Goal: Register for event/course

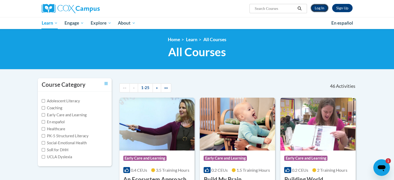
click at [320, 6] on link "Log In" at bounding box center [319, 8] width 18 height 8
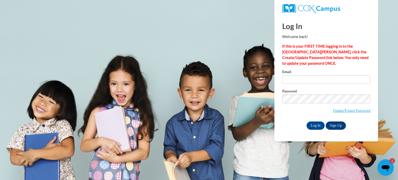
click at [386, 167] on icon "Open messaging window, 1 unread message" at bounding box center [385, 168] width 8 height 6
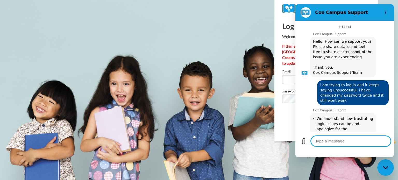
type textarea "x"
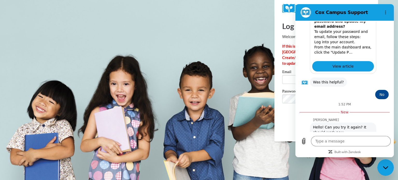
drag, startPoint x: 376, startPoint y: 133, endPoint x: 368, endPoint y: 68, distance: 65.0
click at [368, 107] on div "1:14 PM Cox Campus Support Cox Campus Support says: Hello! How can we support y…" at bounding box center [344, 77] width 98 height 112
drag, startPoint x: 368, startPoint y: 68, endPoint x: 369, endPoint y: 63, distance: 4.7
click at [369, 64] on div "1:14 PM Cox Campus Support Cox Campus Support says: Hello! How can we support y…" at bounding box center [344, 77] width 96 height 110
type input "quinnelise55@gmail.com"
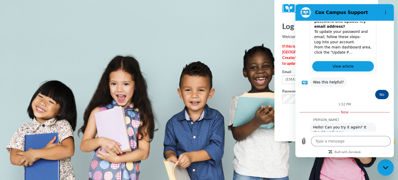
click at [260, 72] on body "Log In Welcome back! If this is your FIRST TIME logging in to the NEW Cox Campu…" at bounding box center [199, 90] width 398 height 180
click at [257, 28] on body "Log In Welcome back! If this is your FIRST TIME logging in to the NEW Cox Campu…" at bounding box center [199, 90] width 398 height 180
click at [382, 169] on div "Close messaging window" at bounding box center [385, 168] width 16 height 16
type textarea "x"
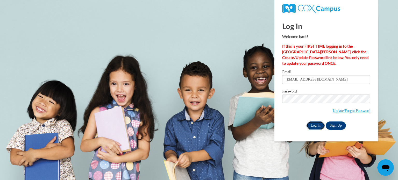
click at [313, 125] on input "Log In" at bounding box center [315, 125] width 18 height 8
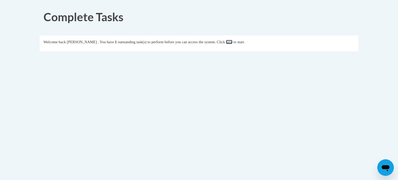
click at [232, 41] on link "here" at bounding box center [229, 42] width 6 height 4
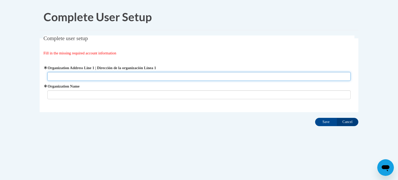
click at [169, 77] on input "Organization Address Line 1 | Dirección de la organización Línea 1" at bounding box center [198, 76] width 303 height 9
type input "1"
type input "986 E Main St. newark ohio 43055"
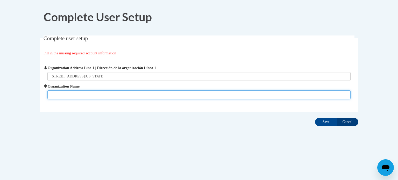
click at [162, 92] on input "Organization Name" at bounding box center [198, 94] width 303 height 9
type input "Head Start"
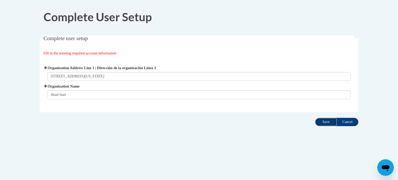
click at [333, 123] on input "Save" at bounding box center [326, 122] width 22 height 8
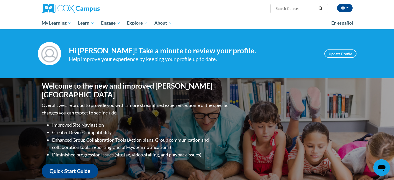
click at [302, 9] on input "Search..." at bounding box center [295, 8] width 41 height 6
type input "talk to me"
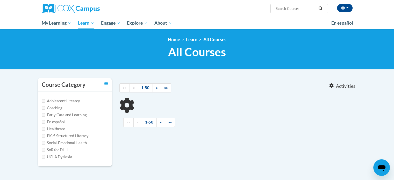
type input "talk to me"
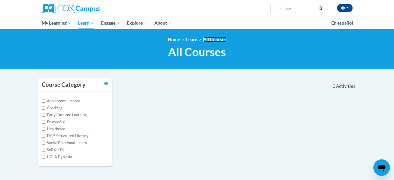
click at [206, 39] on link "All Courses" at bounding box center [214, 39] width 23 height 5
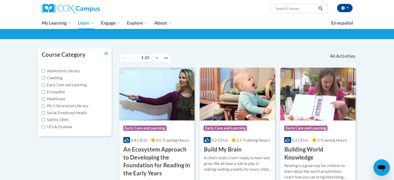
scroll to position [48, 0]
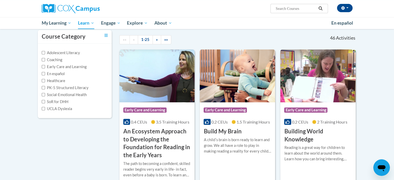
click at [286, 9] on input "Search..." at bounding box center [295, 8] width 41 height 6
type input "talk to me"
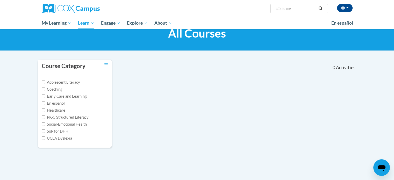
scroll to position [9, 0]
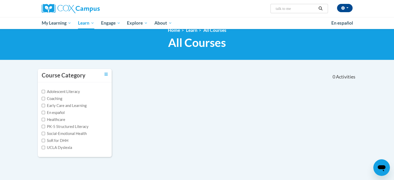
click at [303, 6] on input "talk to me" at bounding box center [295, 8] width 41 height 6
type input "talk"
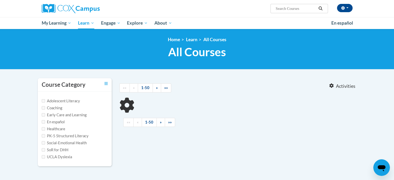
type input "talk"
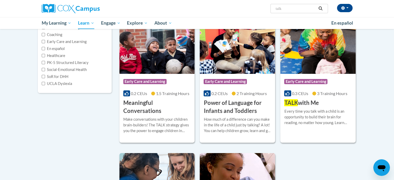
scroll to position [82, 0]
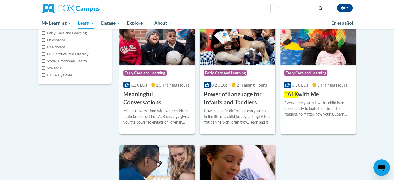
click at [312, 93] on h3 "TALK with Me" at bounding box center [301, 94] width 34 height 8
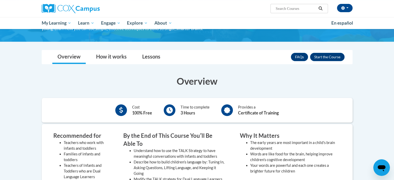
scroll to position [40, 0]
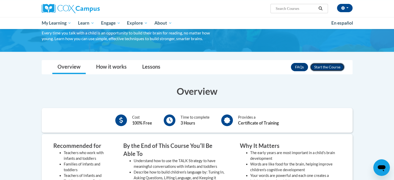
click at [326, 69] on button "Enroll" at bounding box center [327, 67] width 34 height 8
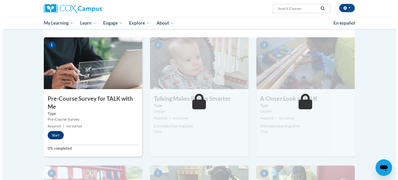
scroll to position [108, 0]
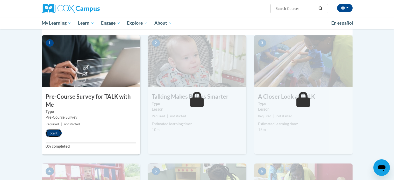
click at [58, 135] on button "Start" at bounding box center [54, 133] width 16 height 8
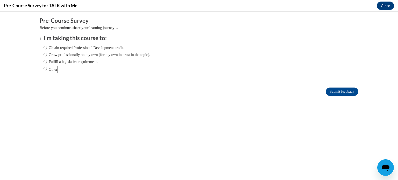
scroll to position [0, 0]
click at [43, 48] on input "Obtain required Professional Development credit." at bounding box center [44, 48] width 3 height 6
radio input "true"
click at [349, 89] on input "Submit feedback" at bounding box center [341, 92] width 33 height 8
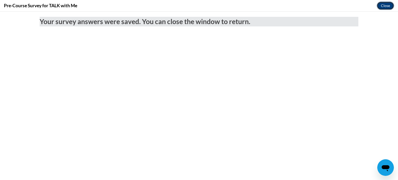
click at [388, 8] on button "Close" at bounding box center [384, 6] width 17 height 8
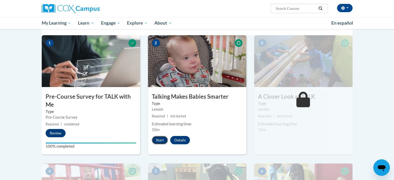
drag, startPoint x: 159, startPoint y: 138, endPoint x: 155, endPoint y: 139, distance: 4.3
click at [155, 139] on button "Start" at bounding box center [160, 140] width 16 height 8
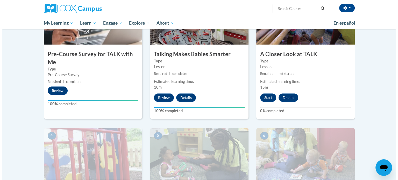
scroll to position [151, 0]
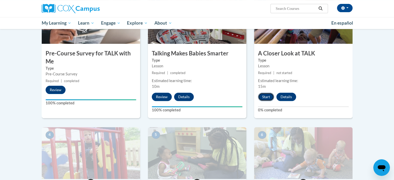
click at [264, 98] on button "Start" at bounding box center [266, 97] width 16 height 8
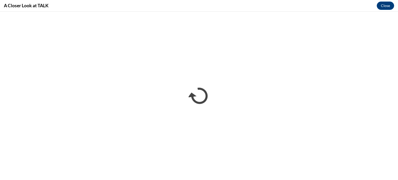
scroll to position [0, 0]
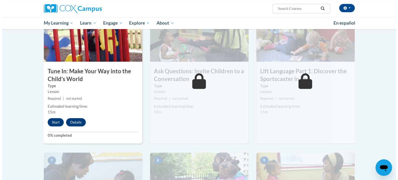
scroll to position [279, 0]
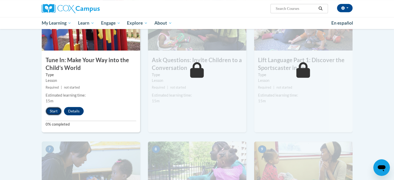
click at [54, 113] on button "Start" at bounding box center [54, 111] width 16 height 8
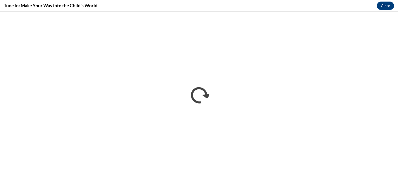
scroll to position [0, 0]
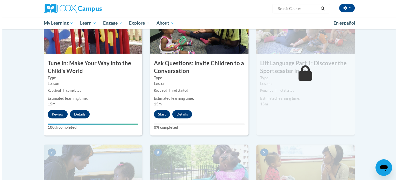
scroll to position [277, 0]
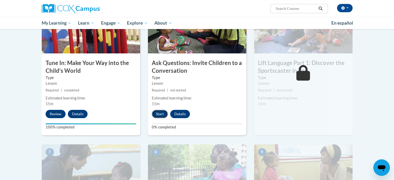
click at [164, 118] on button "Start" at bounding box center [160, 114] width 16 height 8
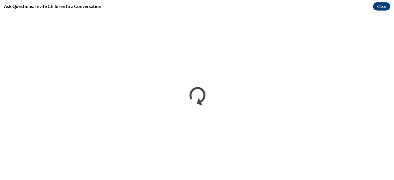
scroll to position [0, 0]
